Goal: Information Seeking & Learning: Learn about a topic

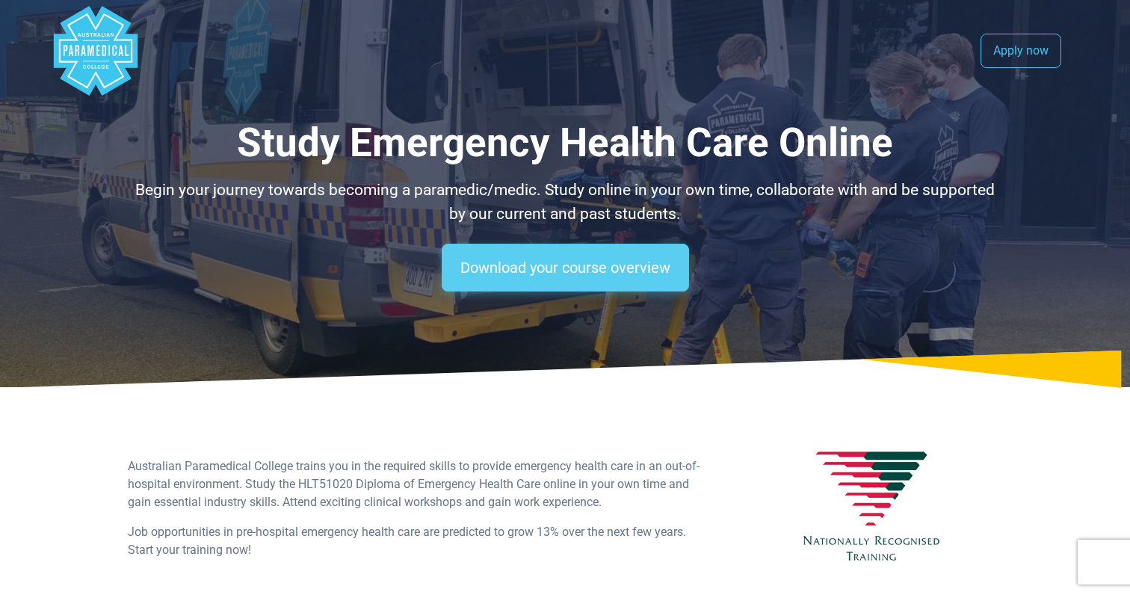
click at [655, 270] on link "Download your course overview" at bounding box center [565, 268] width 247 height 48
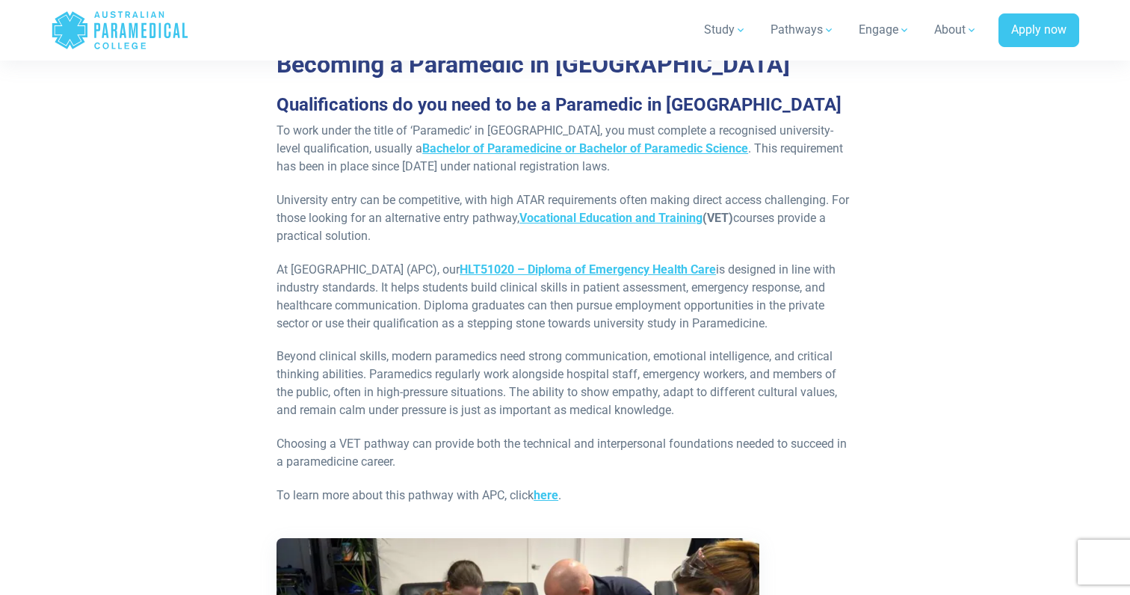
scroll to position [2327, 0]
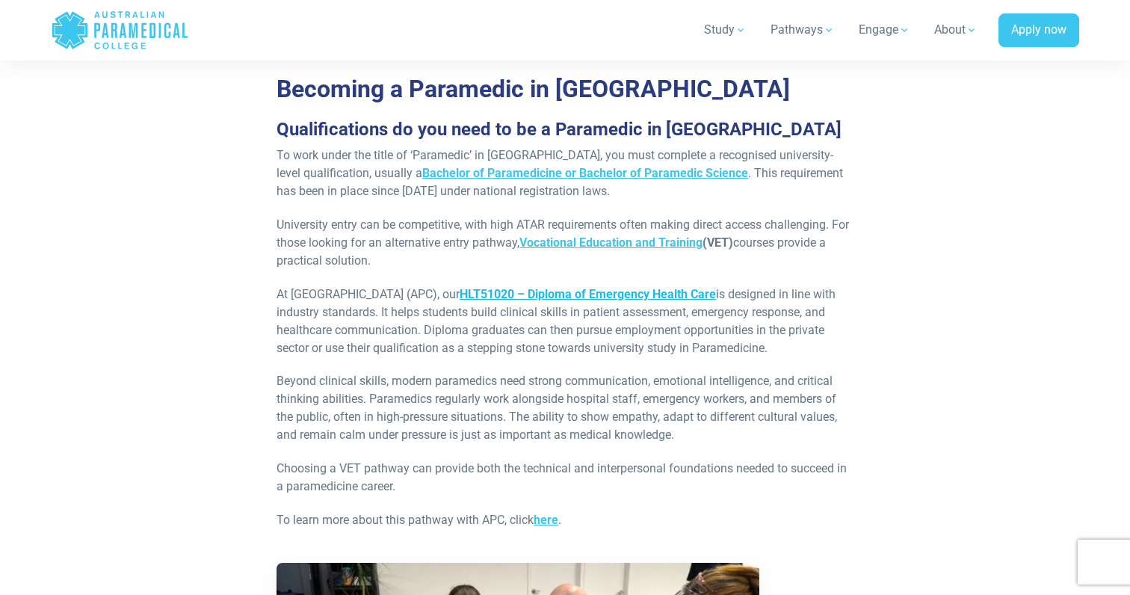
click at [716, 287] on span "HLT51020 – Diploma of Emergency Health Care" at bounding box center [588, 294] width 256 height 14
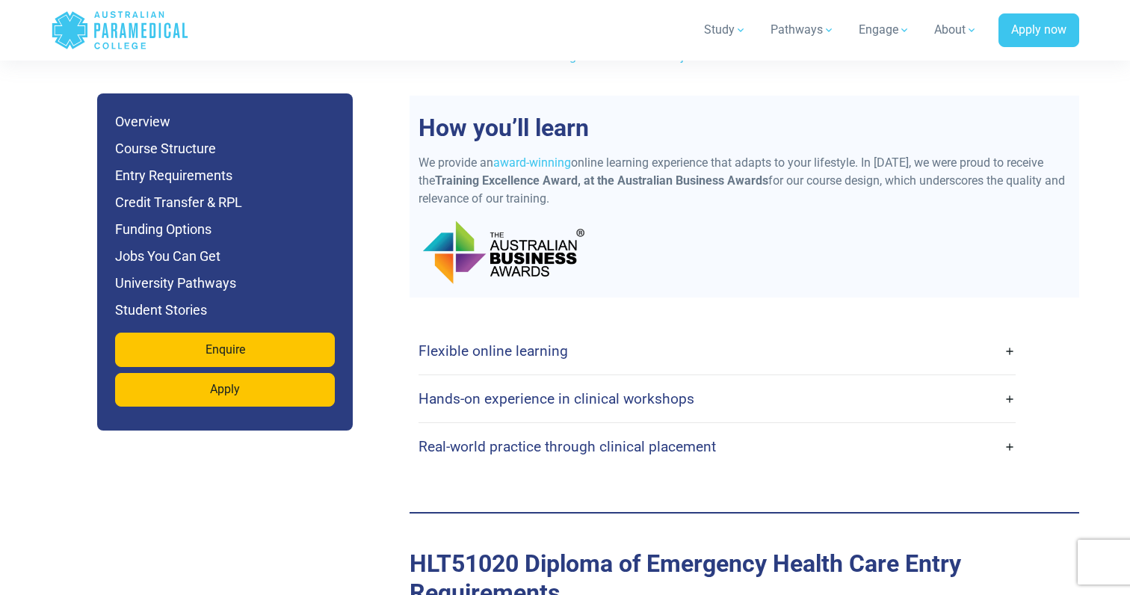
scroll to position [3648, 0]
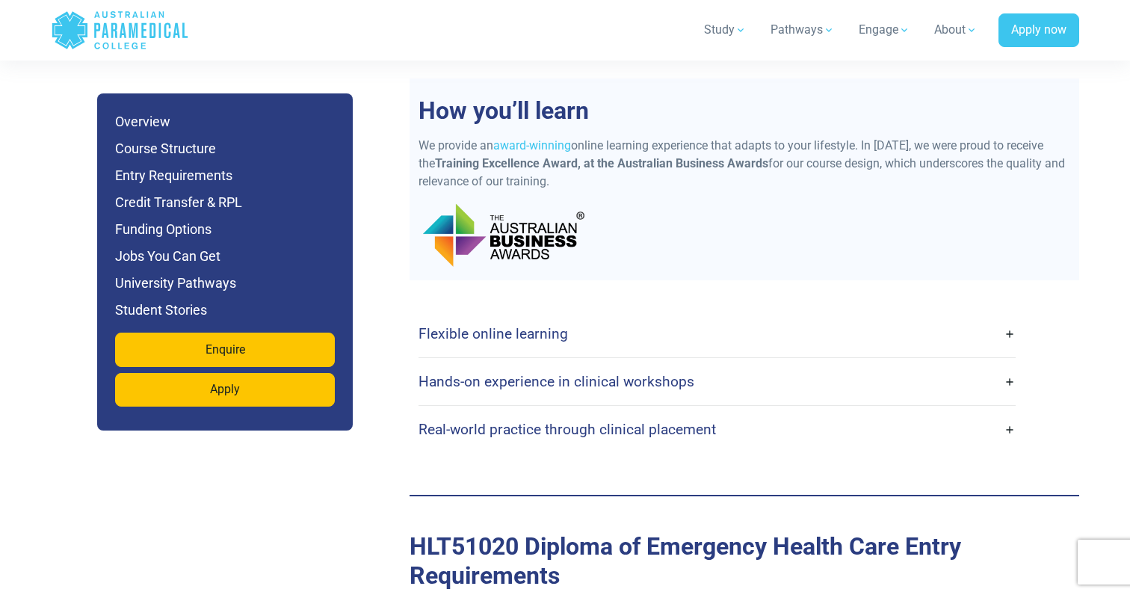
click at [1012, 316] on link "Flexible online learning" at bounding box center [716, 333] width 597 height 35
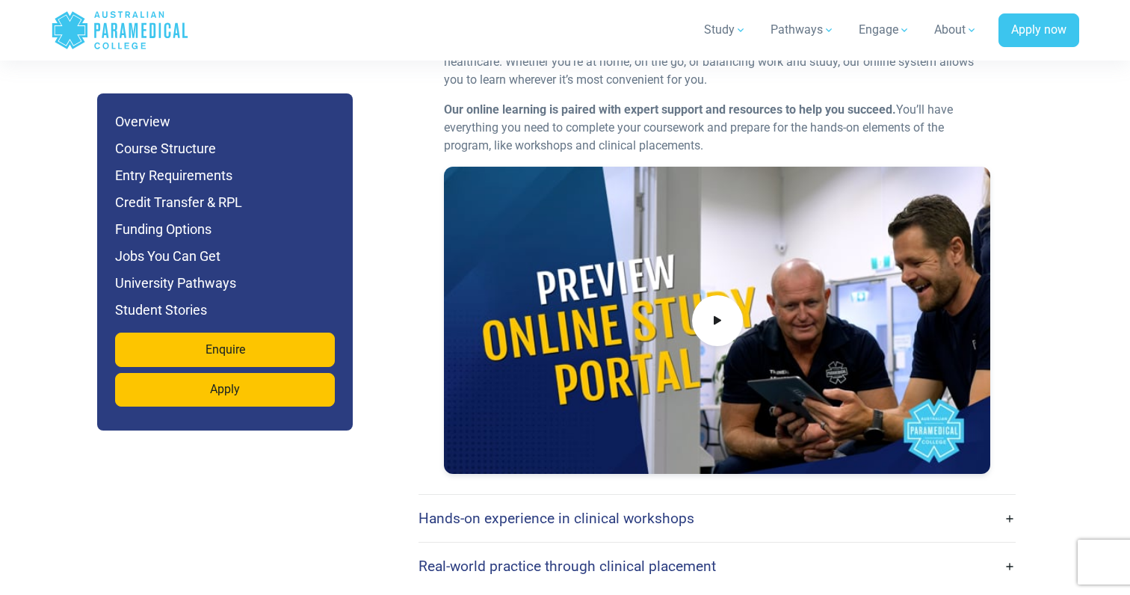
scroll to position [4026, 0]
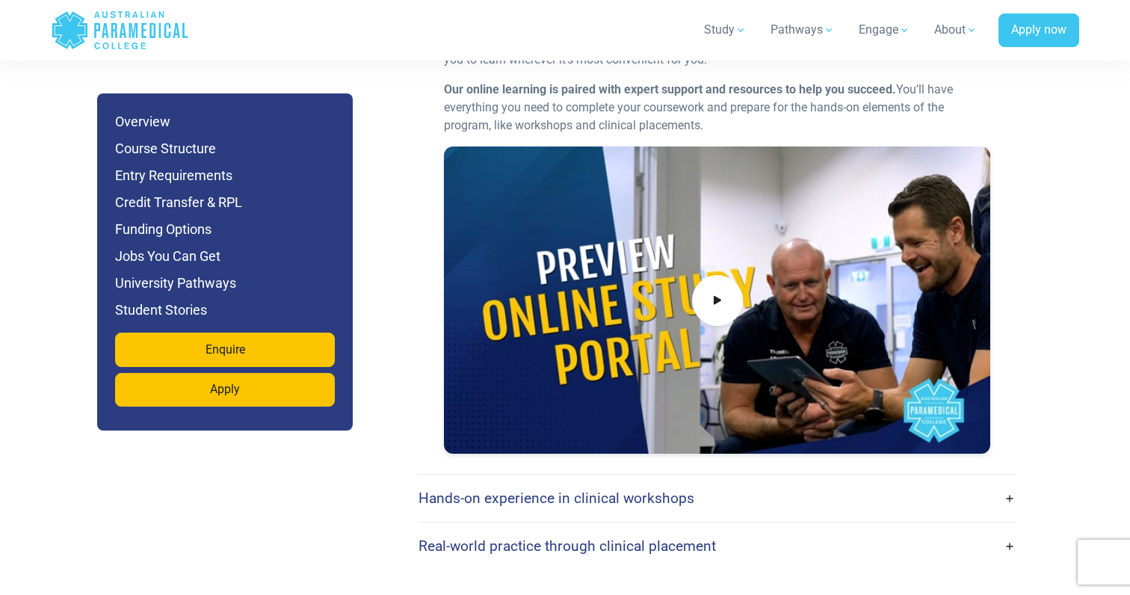
click at [1012, 480] on link "Hands-on experience in clinical workshops" at bounding box center [716, 497] width 597 height 35
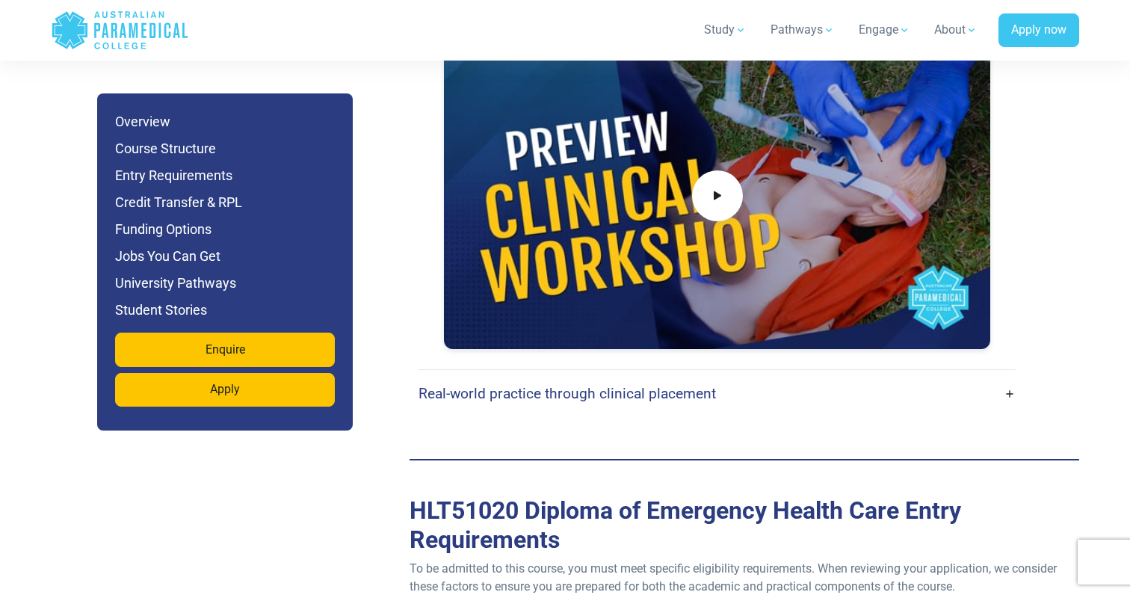
scroll to position [4645, 0]
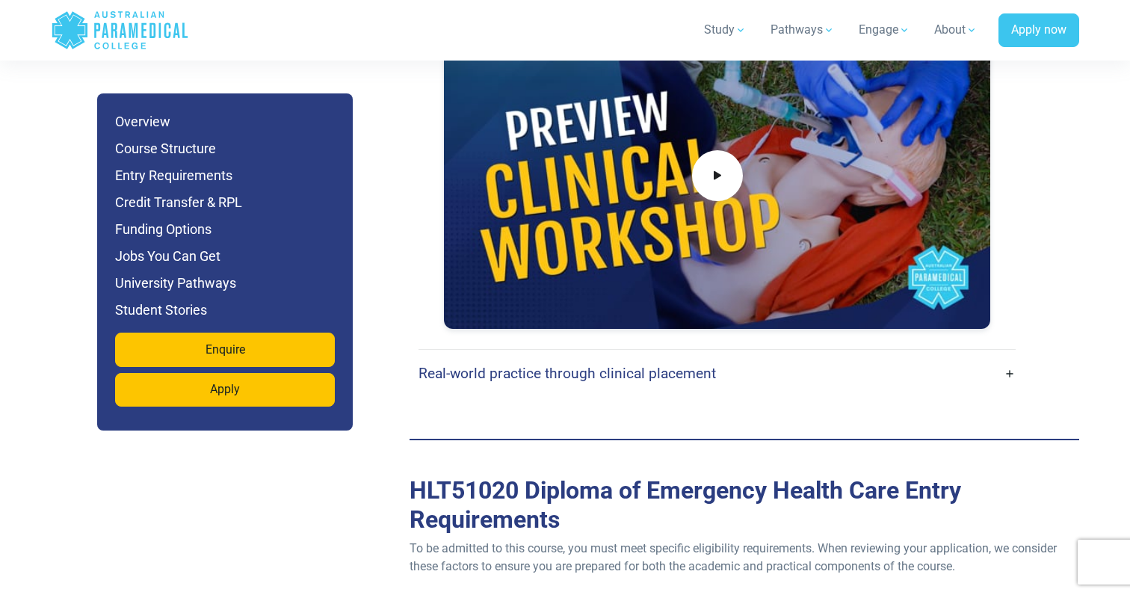
click at [1012, 356] on link "Real-world practice through clinical placement" at bounding box center [716, 373] width 597 height 35
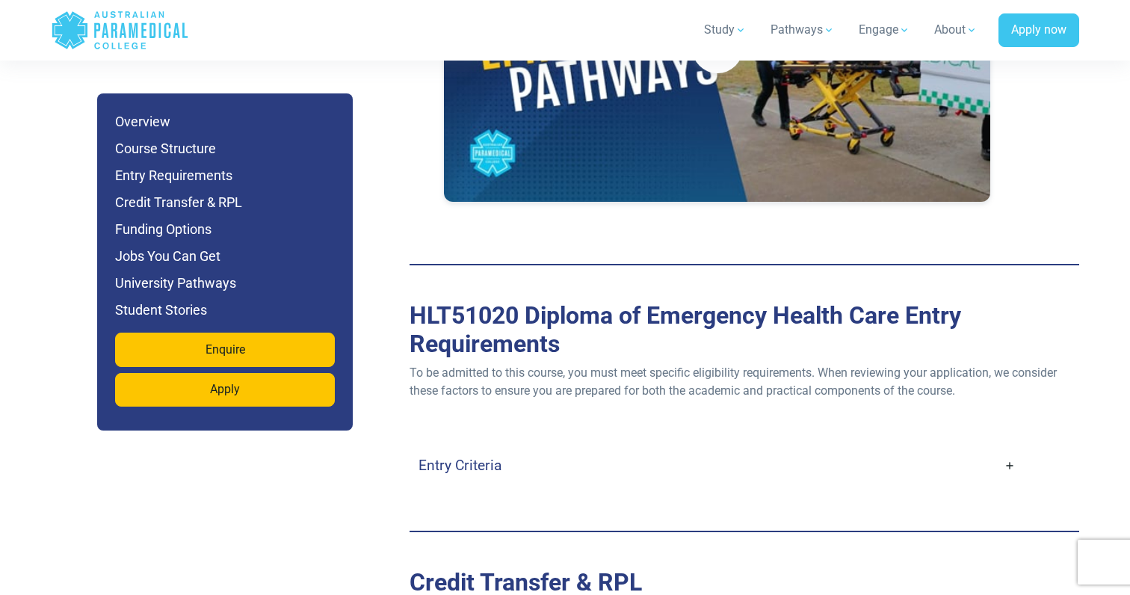
scroll to position [5438, 0]
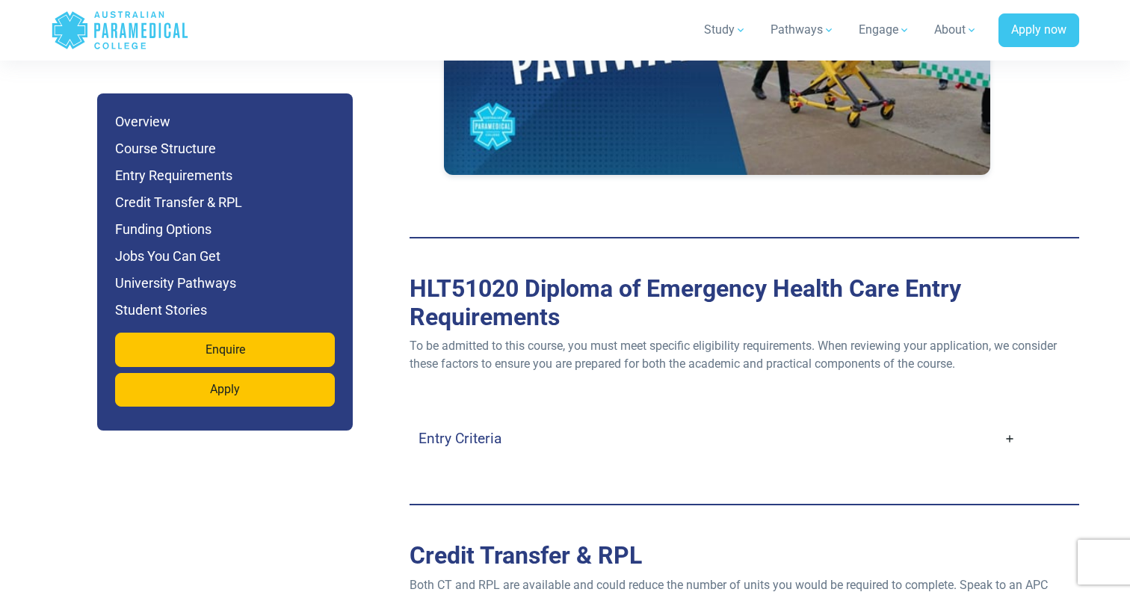
click at [1012, 421] on link "Entry Criteria" at bounding box center [716, 438] width 597 height 35
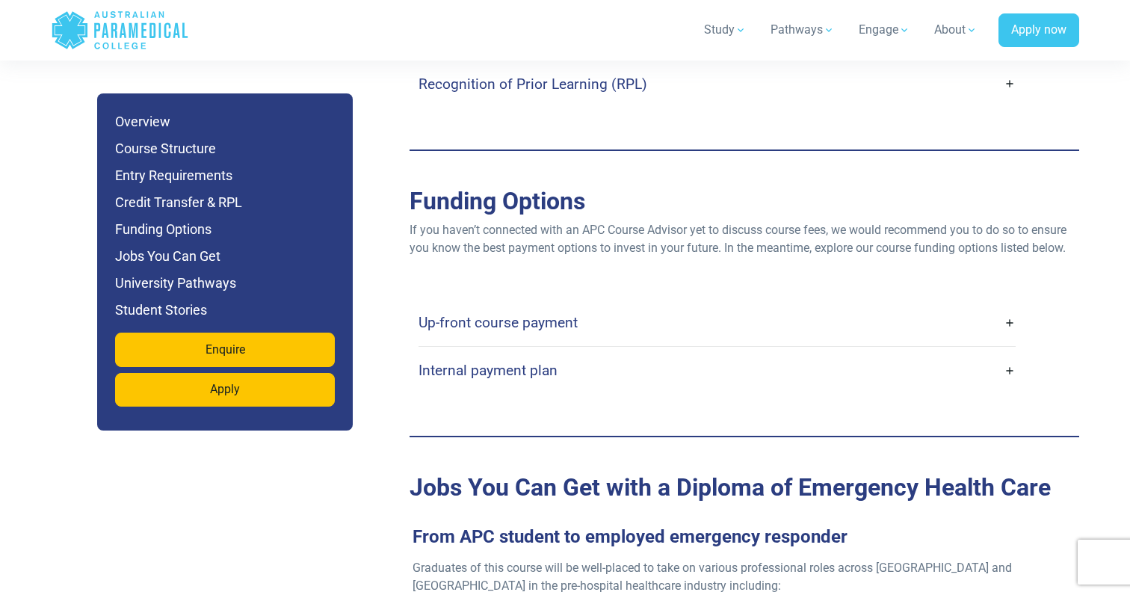
scroll to position [6656, 0]
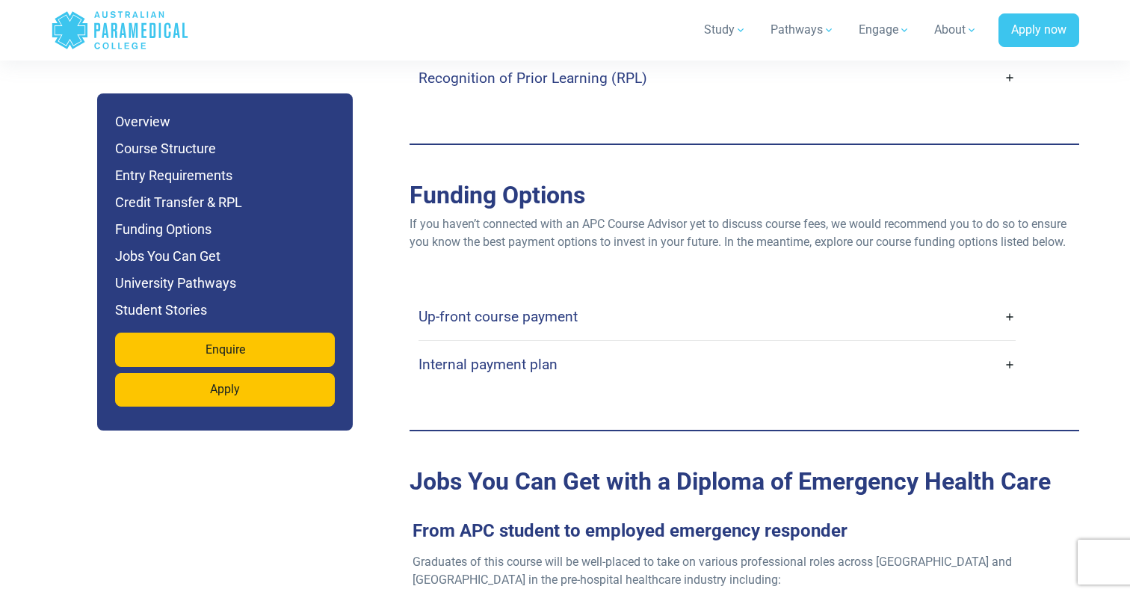
click at [1010, 299] on link "Up-front course payment" at bounding box center [716, 316] width 597 height 35
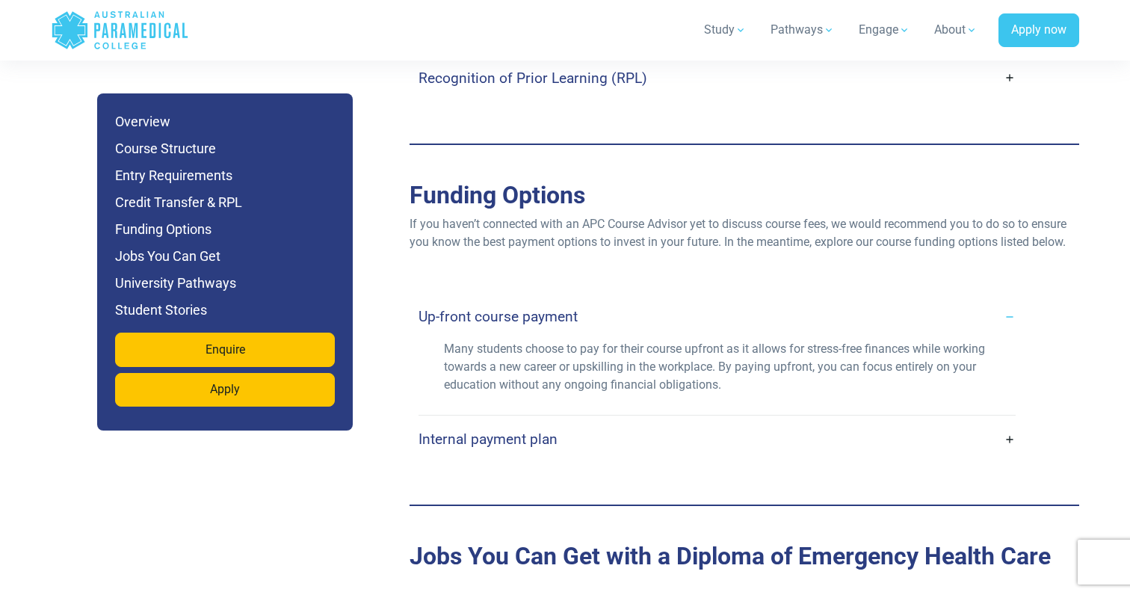
click at [1012, 421] on link "Internal payment plan" at bounding box center [716, 438] width 597 height 35
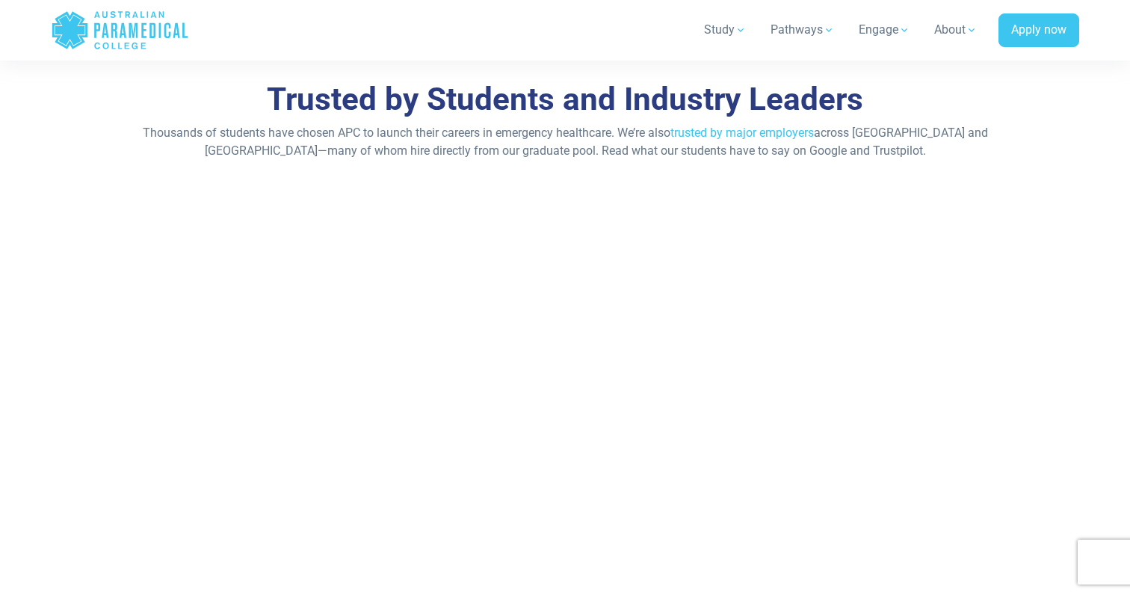
scroll to position [10847, 0]
